Goal: Information Seeking & Learning: Learn about a topic

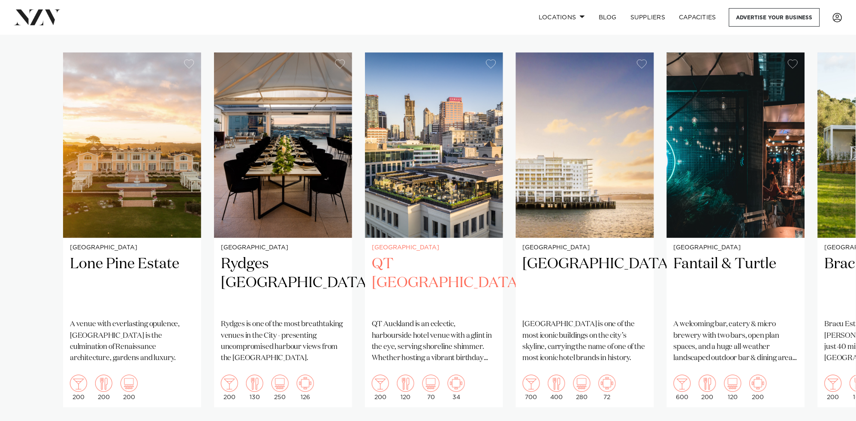
scroll to position [631, 0]
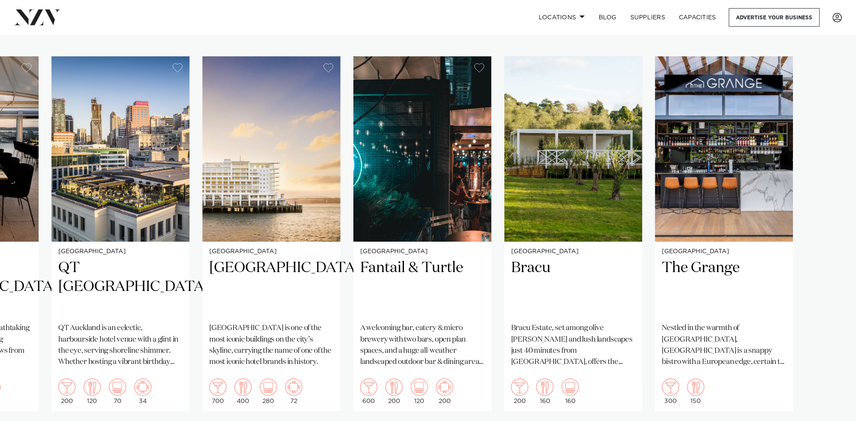
click at [33, 400] on swiper-container "[GEOGRAPHIC_DATA] [GEOGRAPHIC_DATA] A venue with everlasting opulence, [GEOGRAP…" at bounding box center [428, 254] width 856 height 396
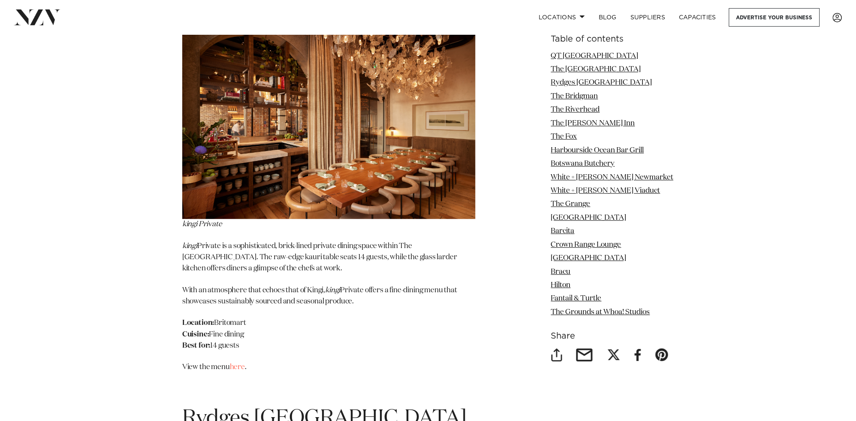
scroll to position [1624, 0]
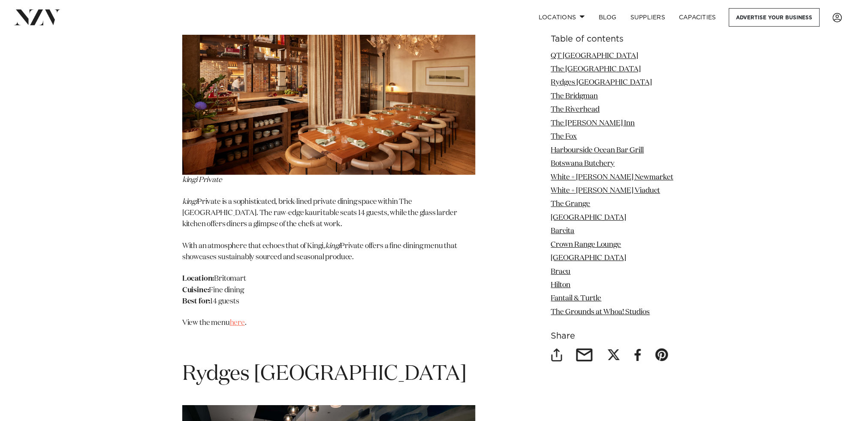
click at [237, 319] on link "here" at bounding box center [237, 322] width 15 height 7
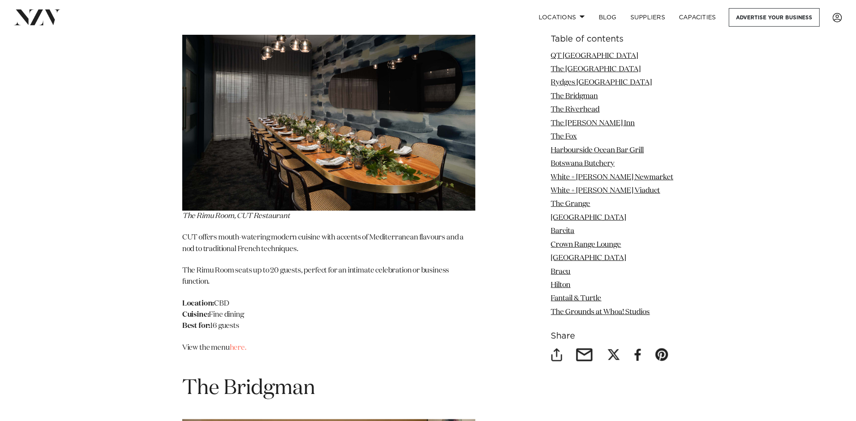
scroll to position [2030, 0]
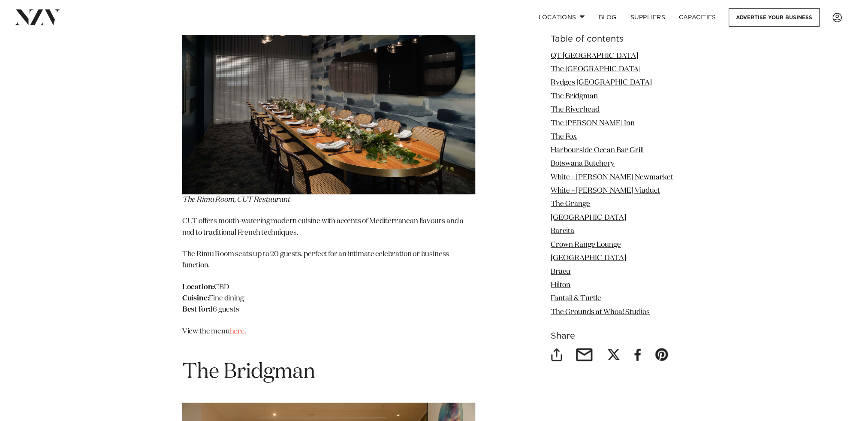
click at [235, 327] on link "here." at bounding box center [238, 330] width 17 height 7
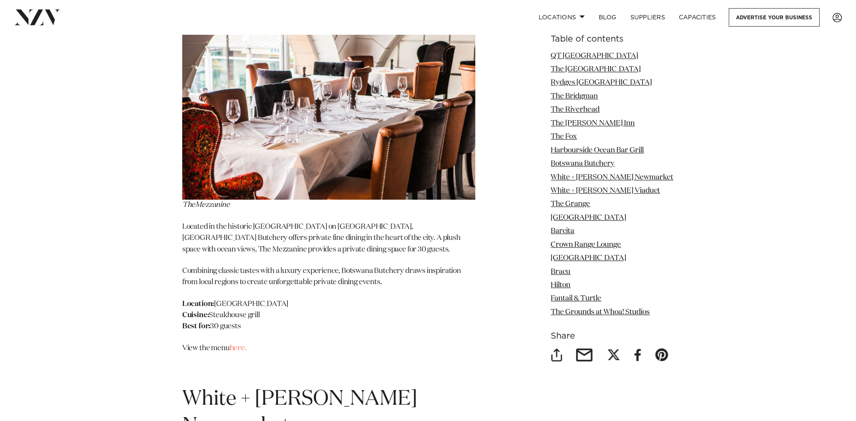
scroll to position [4557, 0]
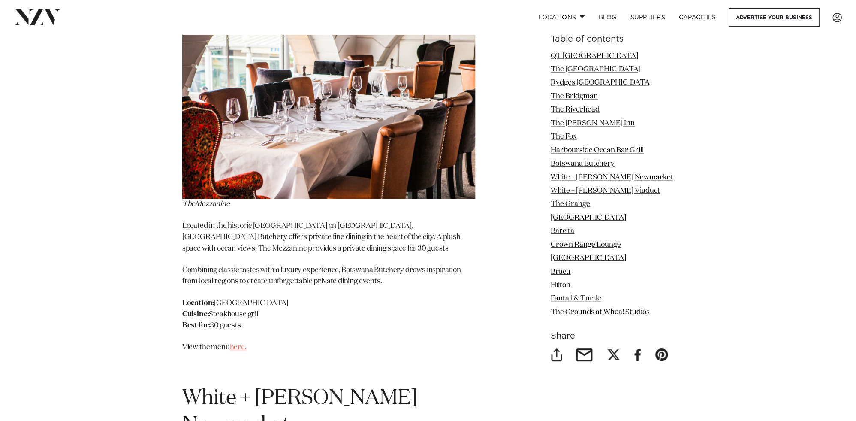
click at [237, 344] on link "here." at bounding box center [238, 347] width 17 height 7
